Goal: Task Accomplishment & Management: Complete application form

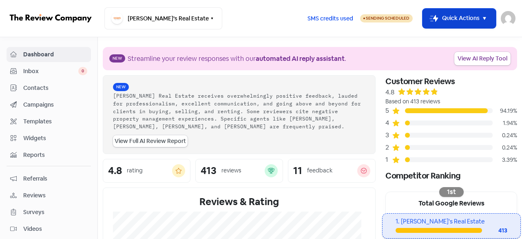
drag, startPoint x: 454, startPoint y: 22, endPoint x: 446, endPoint y: 23, distance: 8.3
click at [454, 21] on button "Icon For Thunder-move Quick Actions" at bounding box center [458, 19] width 73 height 20
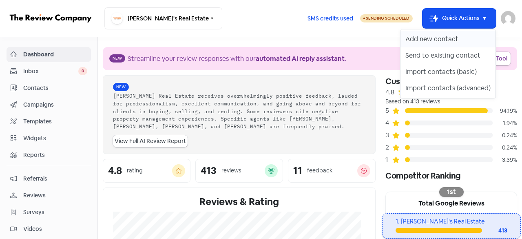
click at [430, 42] on button "Add new contact" at bounding box center [447, 39] width 95 height 16
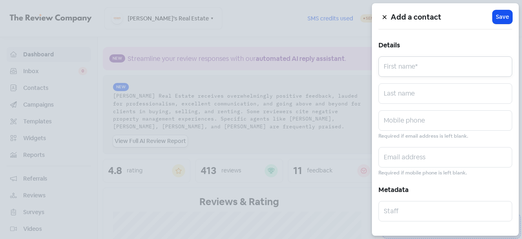
click at [400, 64] on input "text" at bounding box center [445, 66] width 134 height 20
paste input "[PERSON_NAME]"
drag, startPoint x: 438, startPoint y: 67, endPoint x: 409, endPoint y: 68, distance: 29.4
click at [409, 68] on input "[PERSON_NAME]" at bounding box center [445, 66] width 134 height 20
type input "[PERSON_NAME]"
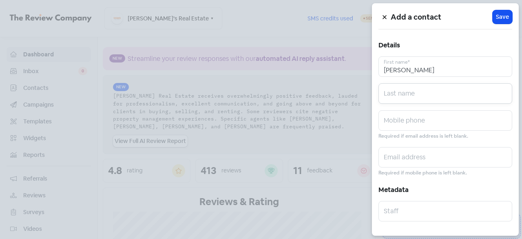
click at [405, 92] on input "text" at bounding box center [445, 93] width 134 height 20
paste input "[PERSON_NAME]"
type input "[PERSON_NAME]"
click at [427, 71] on input "[PERSON_NAME]" at bounding box center [445, 66] width 134 height 20
type input "[PERSON_NAME]"
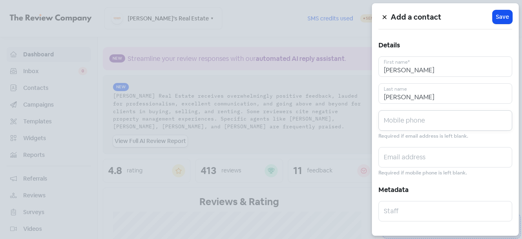
click at [402, 117] on input "text" at bounding box center [445, 120] width 134 height 20
click at [403, 124] on input "text" at bounding box center [445, 120] width 134 height 20
paste input "0408 283 823"
type input "0408 283 823"
click at [407, 157] on input "text" at bounding box center [445, 157] width 134 height 20
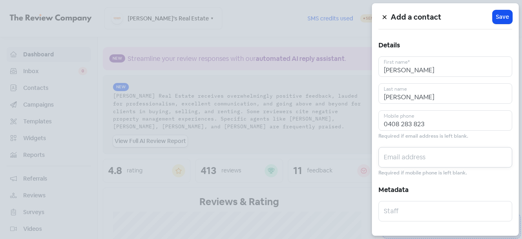
paste input "[EMAIL_ADDRESS][DOMAIN_NAME]"
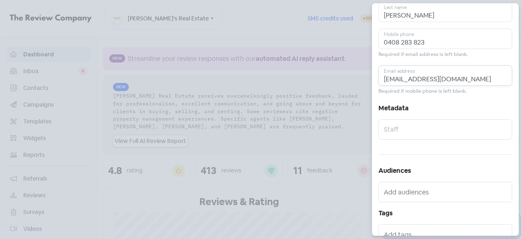
scroll to position [122, 0]
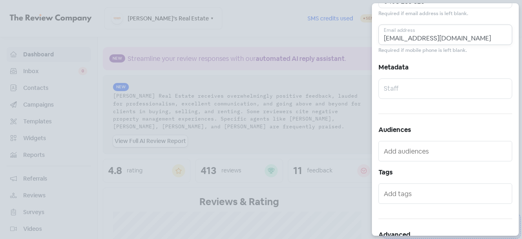
type input "[EMAIL_ADDRESS][DOMAIN_NAME]"
click at [407, 93] on input "text" at bounding box center [445, 88] width 134 height 20
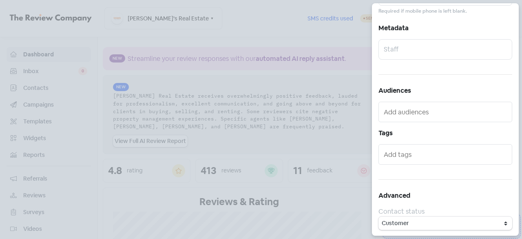
click at [406, 121] on div at bounding box center [445, 112] width 134 height 20
click at [405, 113] on input "text" at bounding box center [446, 111] width 125 height 13
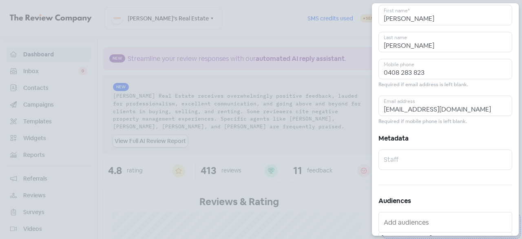
scroll to position [0, 0]
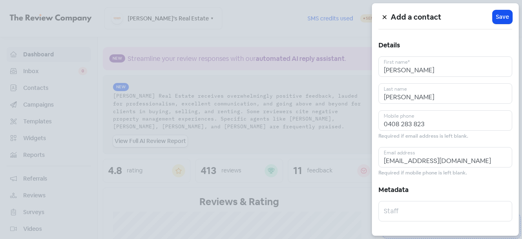
click at [429, 44] on h5 "Details" at bounding box center [445, 45] width 134 height 12
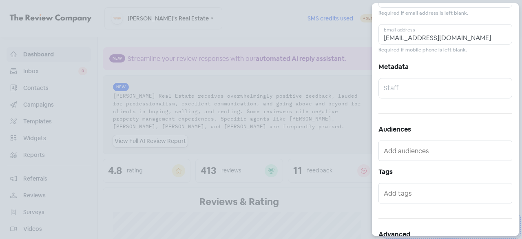
scroll to position [161, 0]
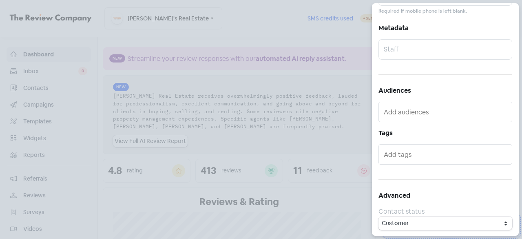
click at [413, 115] on input "text" at bounding box center [446, 111] width 125 height 13
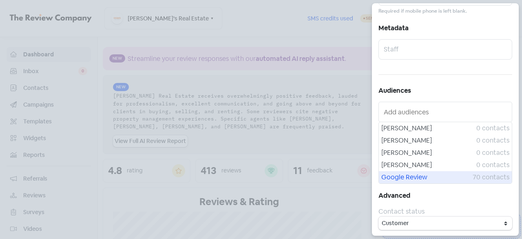
click at [411, 177] on span "Google Review" at bounding box center [426, 177] width 91 height 10
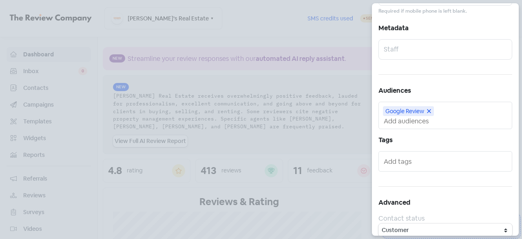
scroll to position [168, 0]
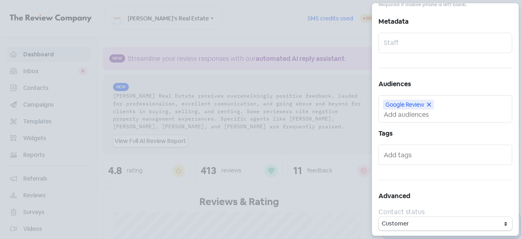
click at [398, 150] on input "text" at bounding box center [446, 154] width 125 height 13
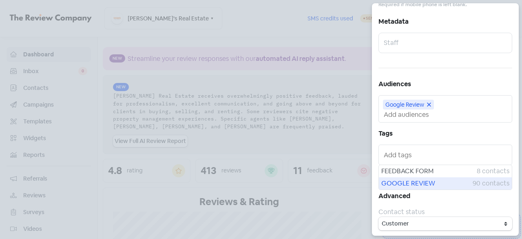
click at [421, 181] on span "GOOGLE REVIEW" at bounding box center [426, 183] width 91 height 10
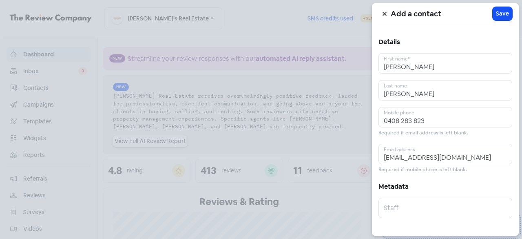
scroll to position [0, 0]
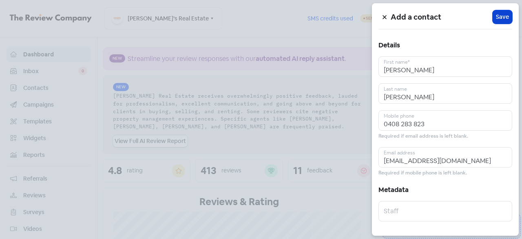
click at [497, 11] on button "Icon For Loading Save" at bounding box center [503, 16] width 20 height 13
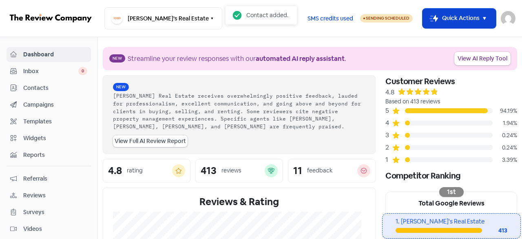
click at [467, 20] on button "Icon For Thunder-move Quick Actions" at bounding box center [458, 19] width 73 height 20
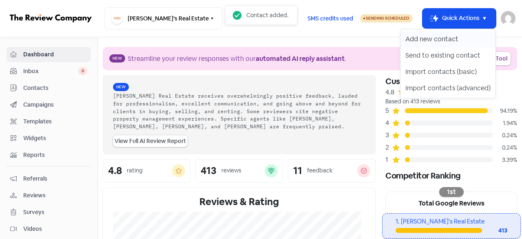
click at [441, 39] on button "Add new contact" at bounding box center [447, 39] width 95 height 16
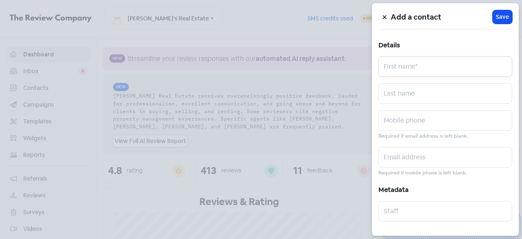
click at [407, 68] on input "text" at bounding box center [445, 66] width 134 height 20
paste input "[PERSON_NAME]"
click at [425, 66] on input "[PERSON_NAME]" at bounding box center [445, 66] width 134 height 20
type input "[PERSON_NAME]"
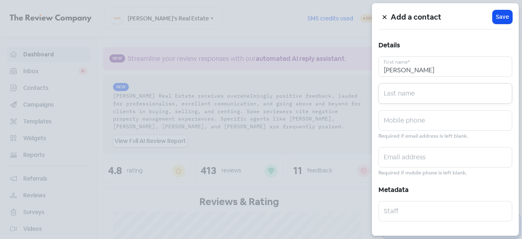
click at [404, 88] on input "text" at bounding box center [445, 93] width 134 height 20
paste input "[PERSON_NAME]"
type input "[PERSON_NAME]"
click at [424, 69] on input "[PERSON_NAME]" at bounding box center [445, 66] width 134 height 20
type input "[PERSON_NAME]"
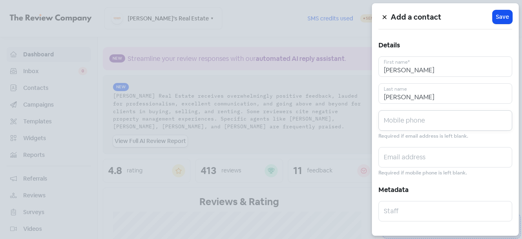
click at [414, 119] on input "text" at bounding box center [445, 120] width 134 height 20
click at [407, 161] on input "text" at bounding box center [445, 157] width 134 height 20
paste input "[EMAIL_ADDRESS][DOMAIN_NAME]"
type input "[EMAIL_ADDRESS][DOMAIN_NAME]"
click at [413, 115] on input "text" at bounding box center [445, 120] width 134 height 20
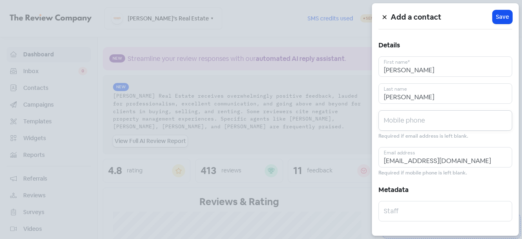
paste input "0437 817 983"
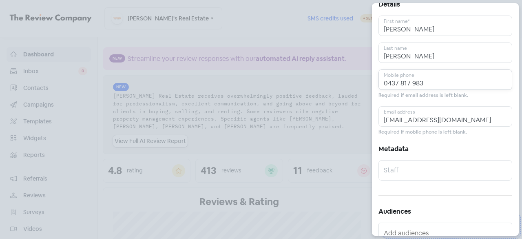
drag, startPoint x: 396, startPoint y: 85, endPoint x: 323, endPoint y: 84, distance: 73.0
click at [323, 238] on div "Add a contact Icon For Loading Save Details [PERSON_NAME] First name* [PERSON_N…" at bounding box center [261, 239] width 522 height 0
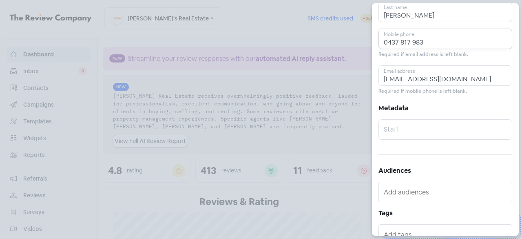
type input "0437 817 983"
click at [422, 130] on input "text" at bounding box center [445, 129] width 134 height 20
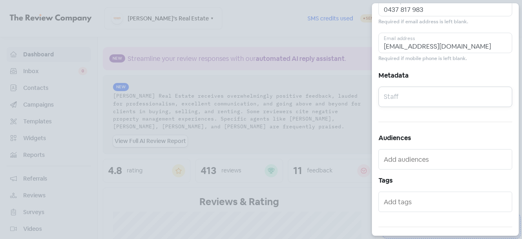
scroll to position [122, 0]
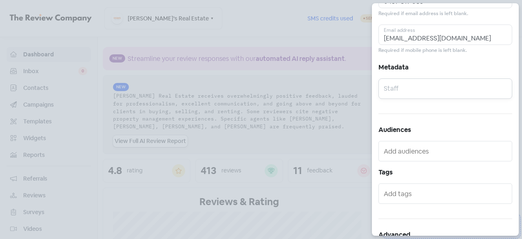
type input "f"
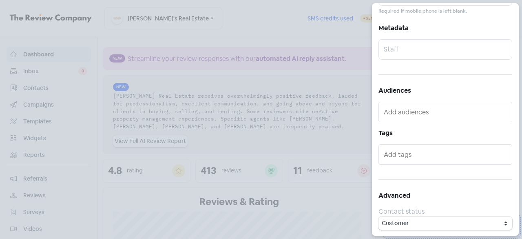
click at [405, 115] on input "text" at bounding box center [446, 111] width 125 height 13
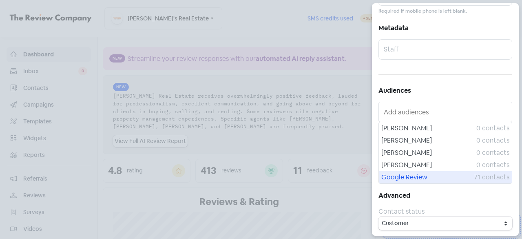
click at [406, 176] on span "Google Review" at bounding box center [427, 177] width 93 height 10
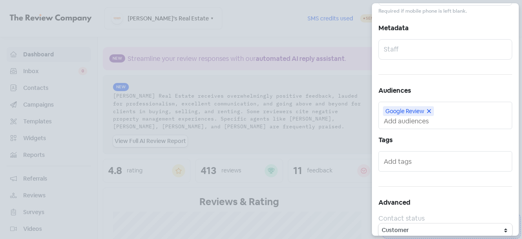
scroll to position [168, 0]
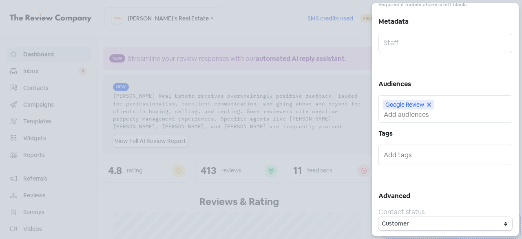
click at [406, 154] on input "text" at bounding box center [446, 154] width 125 height 13
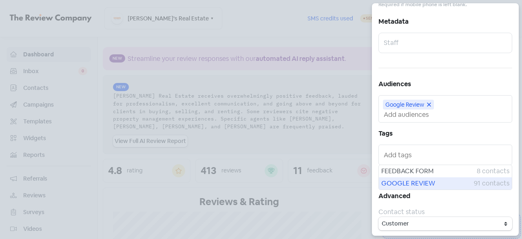
click at [413, 180] on span "GOOGLE REVIEW" at bounding box center [427, 183] width 93 height 10
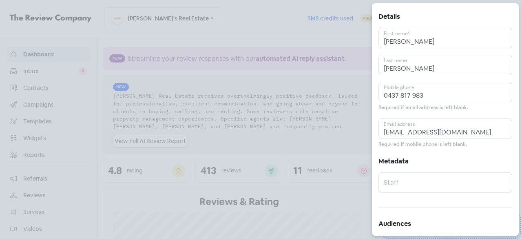
scroll to position [0, 0]
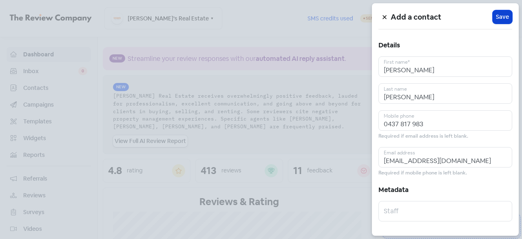
click at [496, 18] on span "Save" at bounding box center [502, 17] width 13 height 9
